Goal: Information Seeking & Learning: Learn about a topic

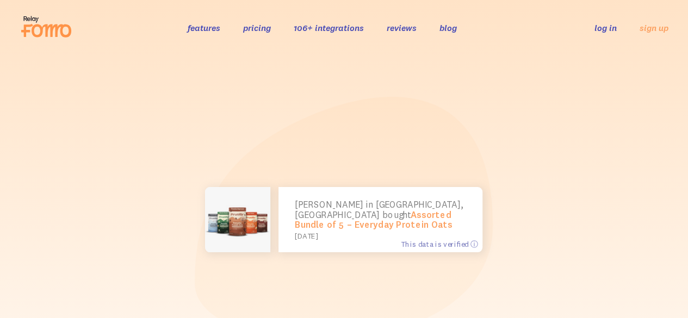
click at [329, 154] on div "Smriti in Hyderabad, Telangana bought Assorted Bundle of 5 – Everyday Protein O…" at bounding box center [344, 220] width 359 height 251
click at [39, 33] on icon at bounding box center [46, 26] width 53 height 27
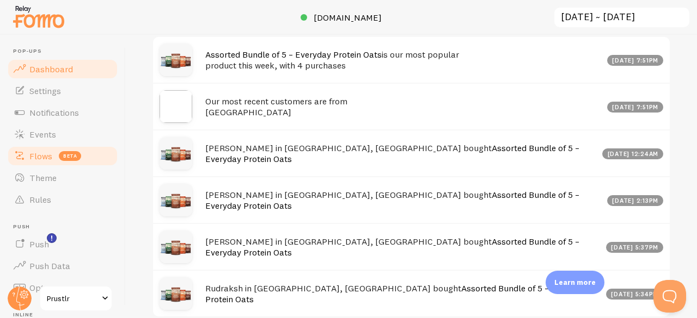
scroll to position [152, 0]
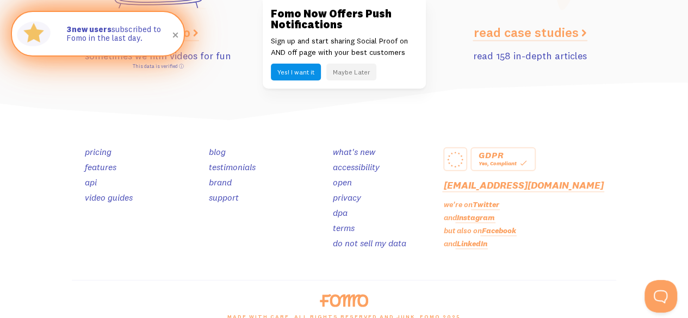
click at [104, 40] on p "3 new users subscribed to Fomo in the last day." at bounding box center [119, 34] width 107 height 18
